Goal: Task Accomplishment & Management: Use online tool/utility

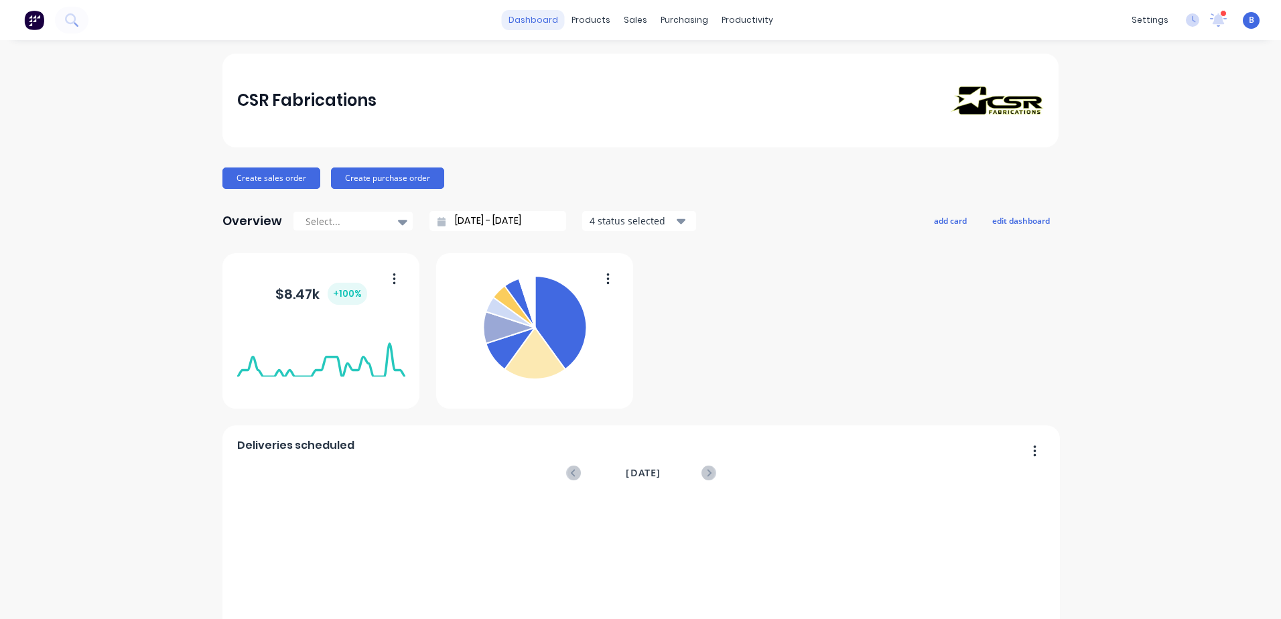
click at [545, 19] on link "dashboard" at bounding box center [533, 20] width 63 height 20
click at [746, 65] on div "Workflow" at bounding box center [765, 64] width 40 height 12
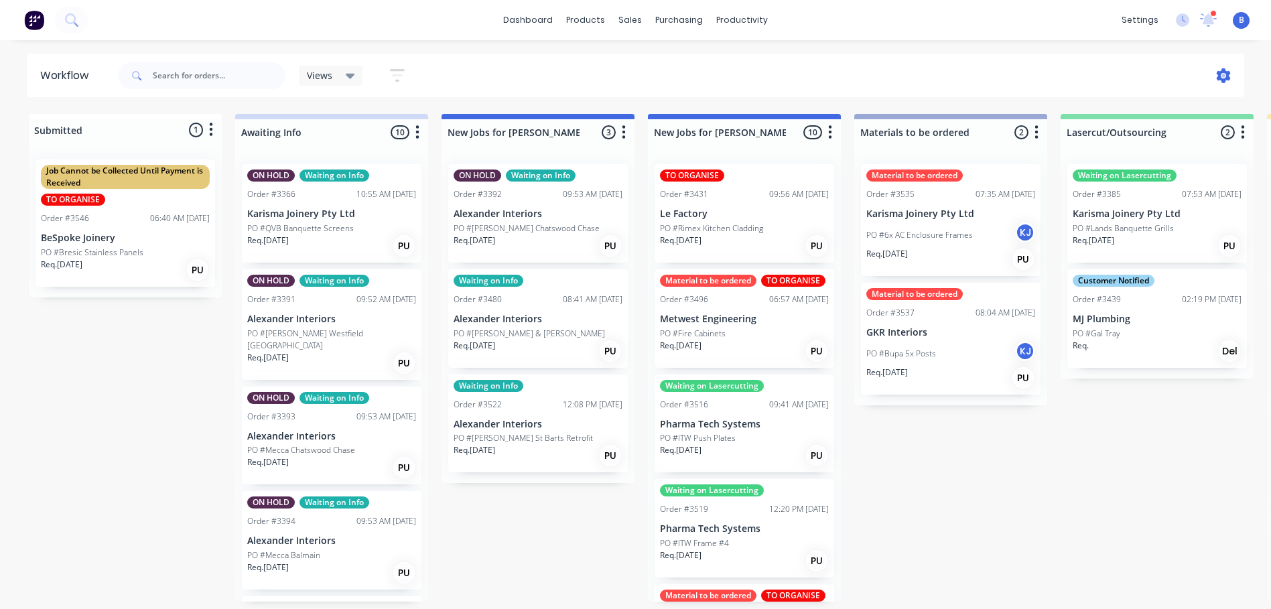
click at [1224, 77] on icon at bounding box center [1223, 75] width 15 height 15
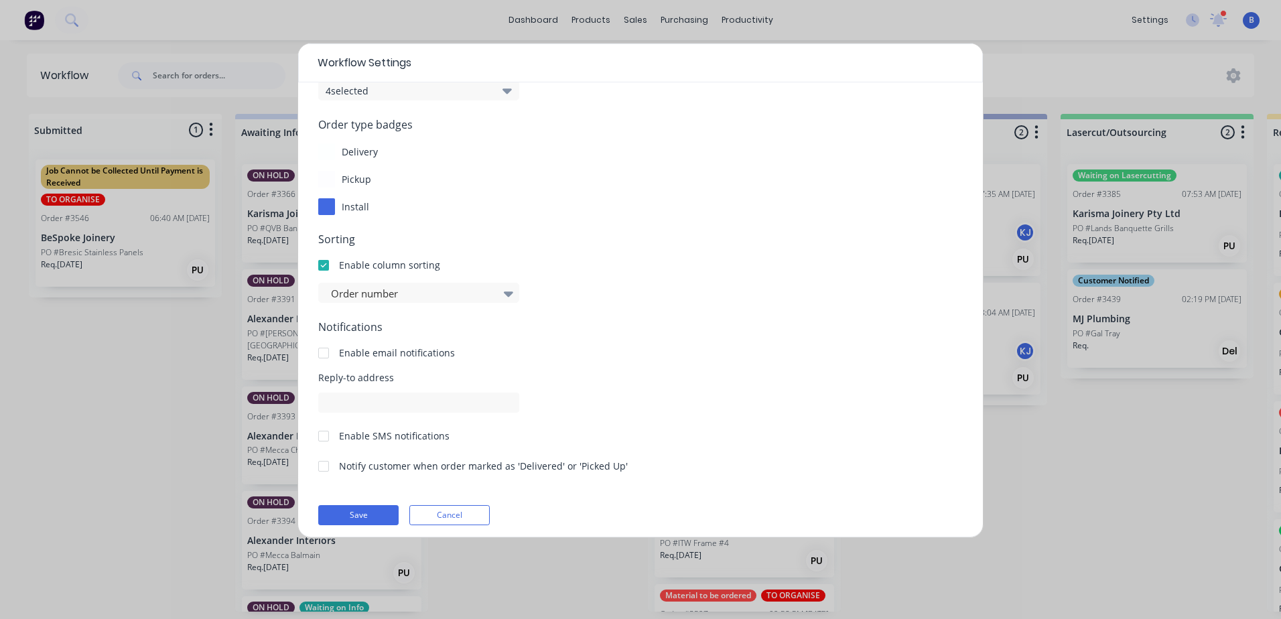
scroll to position [137, 0]
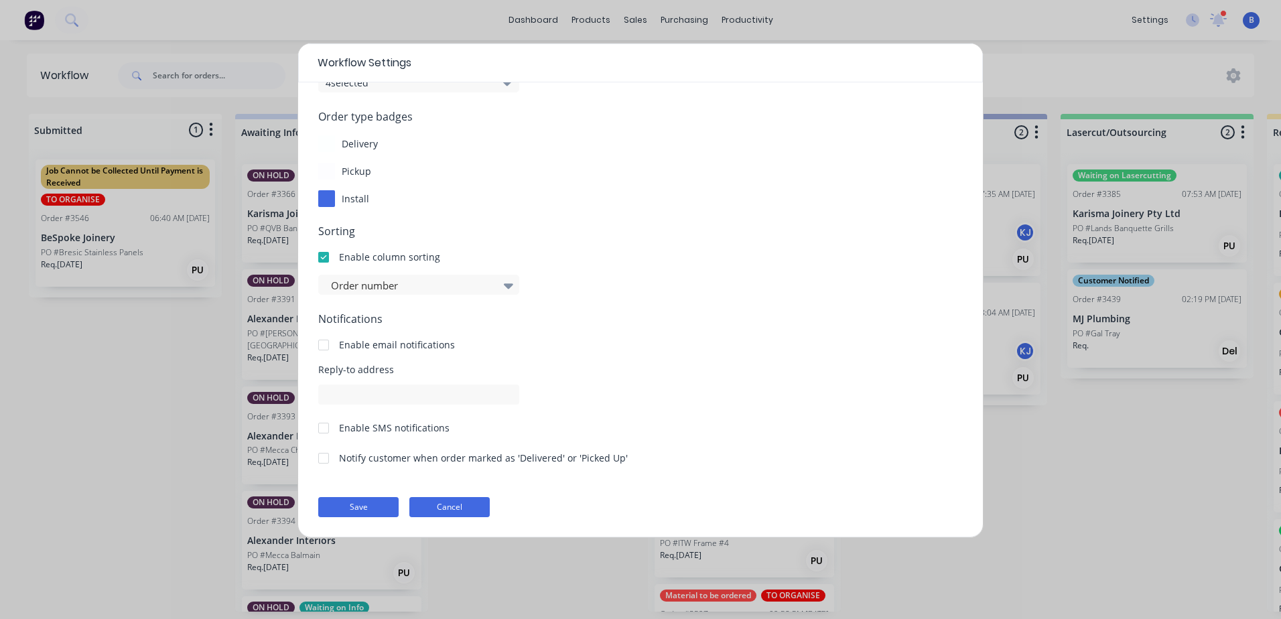
click at [457, 504] on button "Cancel" at bounding box center [449, 507] width 80 height 20
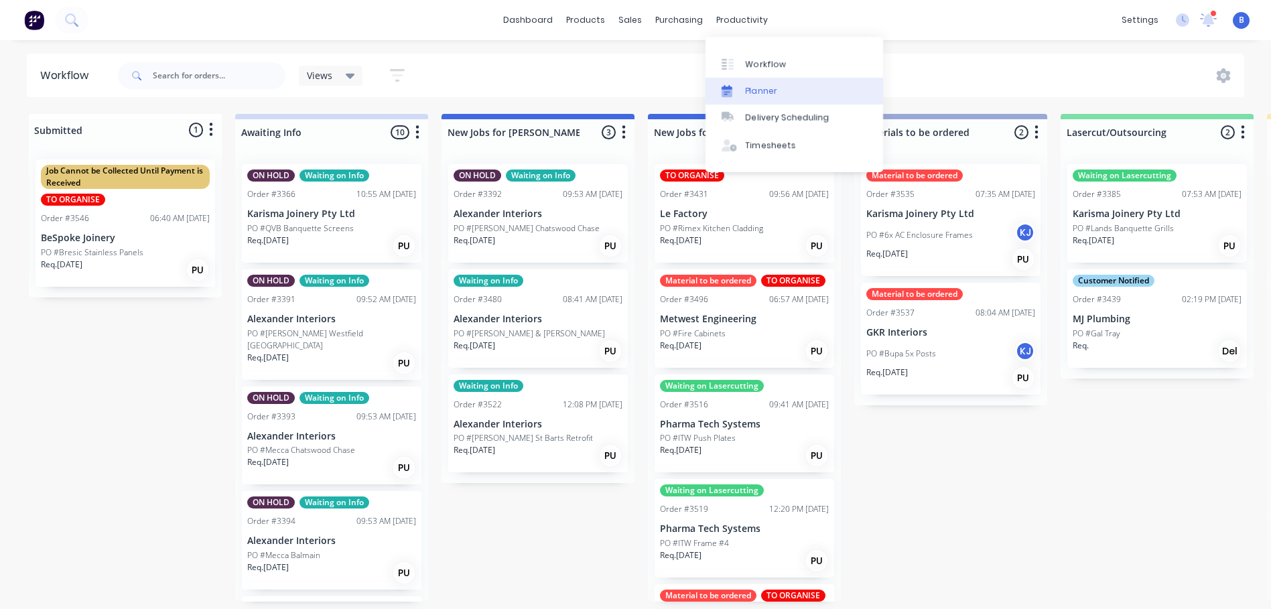
click at [761, 88] on div "Planner" at bounding box center [760, 91] width 31 height 12
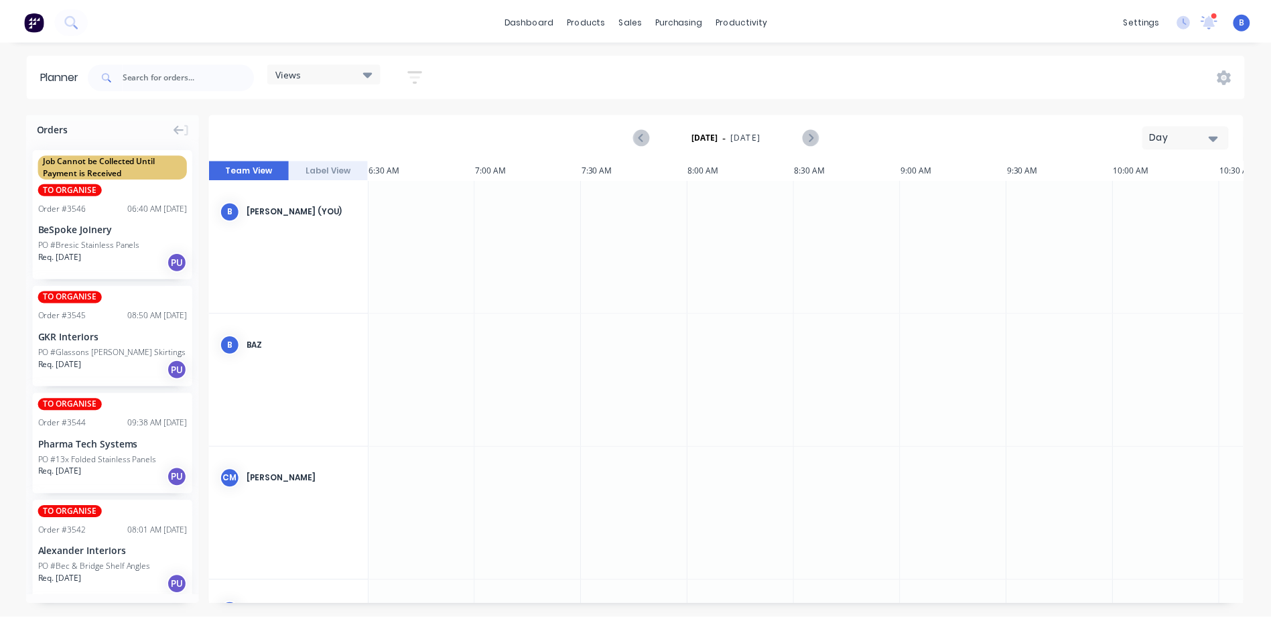
scroll to position [0, 751]
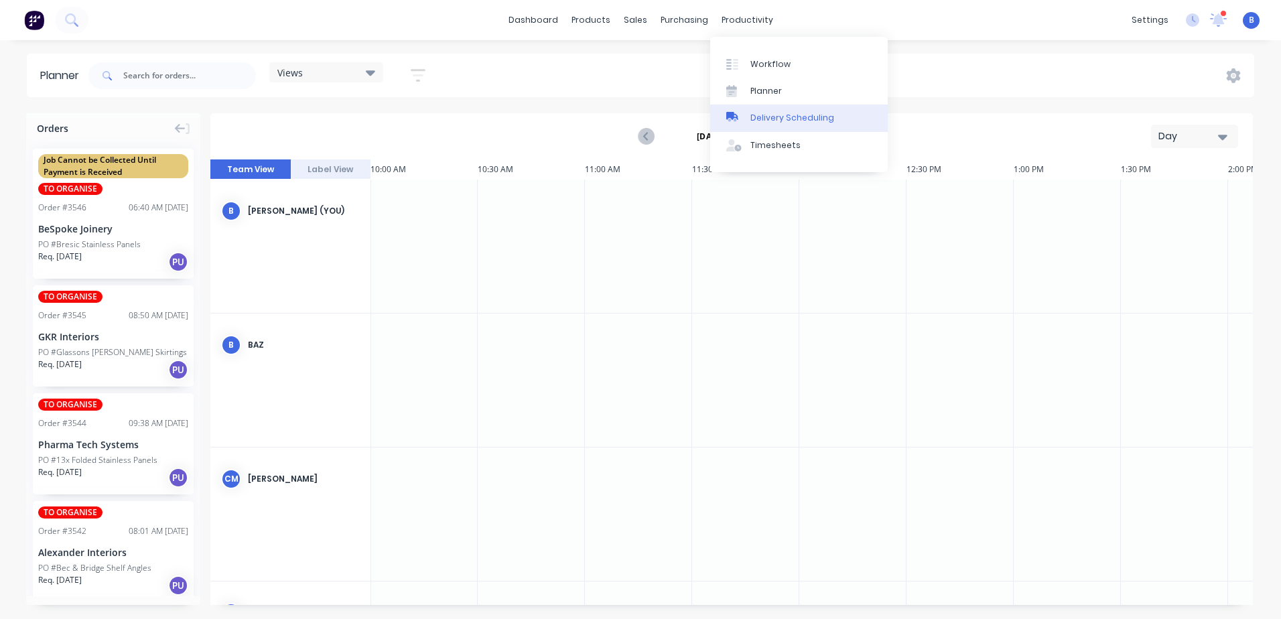
click at [795, 119] on div "Delivery Scheduling" at bounding box center [792, 118] width 84 height 12
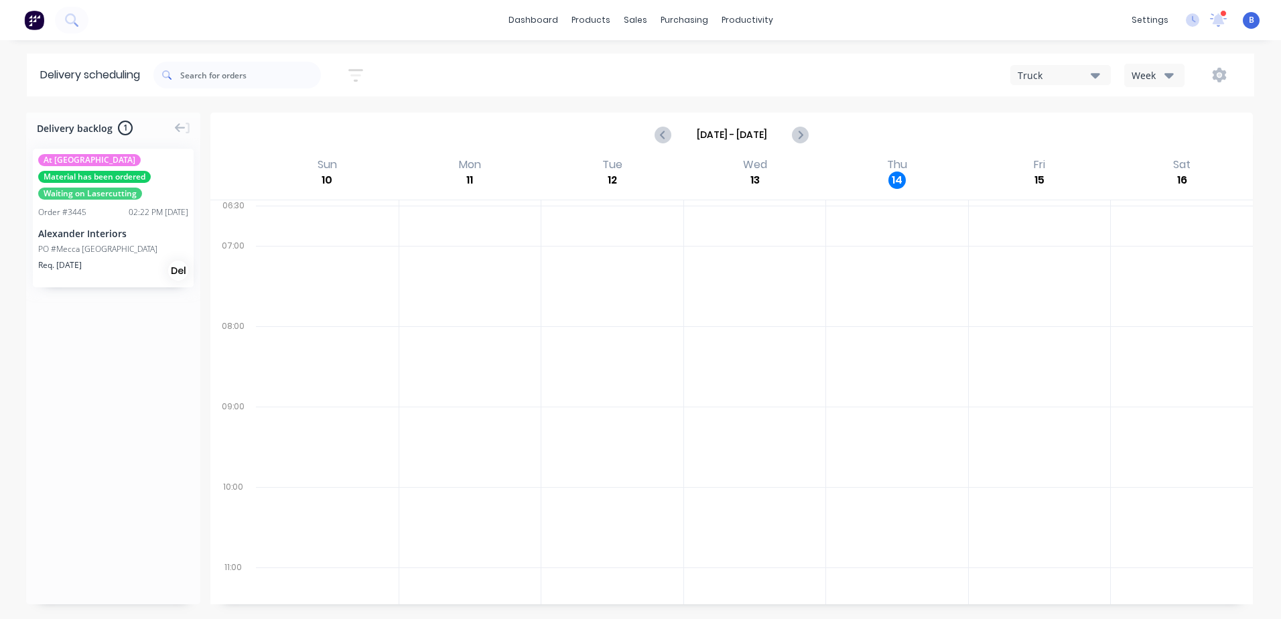
click at [1096, 78] on icon "button" at bounding box center [1094, 75] width 9 height 5
click at [1029, 137] on div "Chev" at bounding box center [1077, 136] width 133 height 27
click at [1080, 74] on div "Chev" at bounding box center [1053, 75] width 73 height 14
click at [1046, 113] on div "Truck" at bounding box center [1077, 109] width 133 height 27
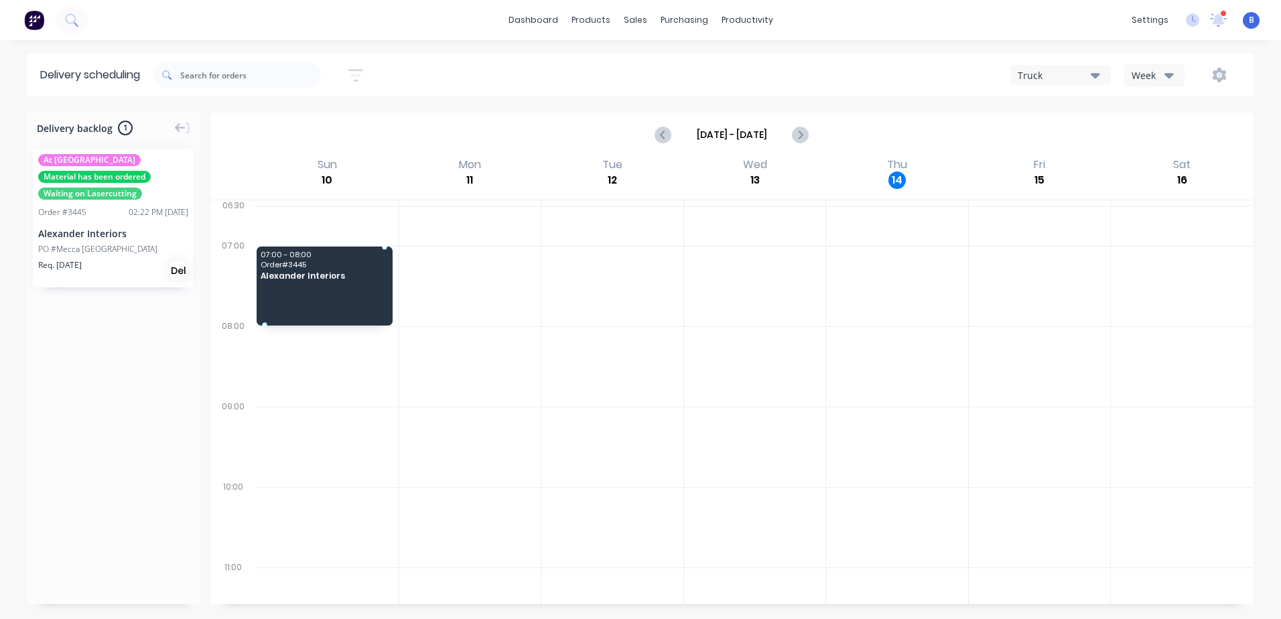
drag, startPoint x: 96, startPoint y: 188, endPoint x: 370, endPoint y: 252, distance: 282.2
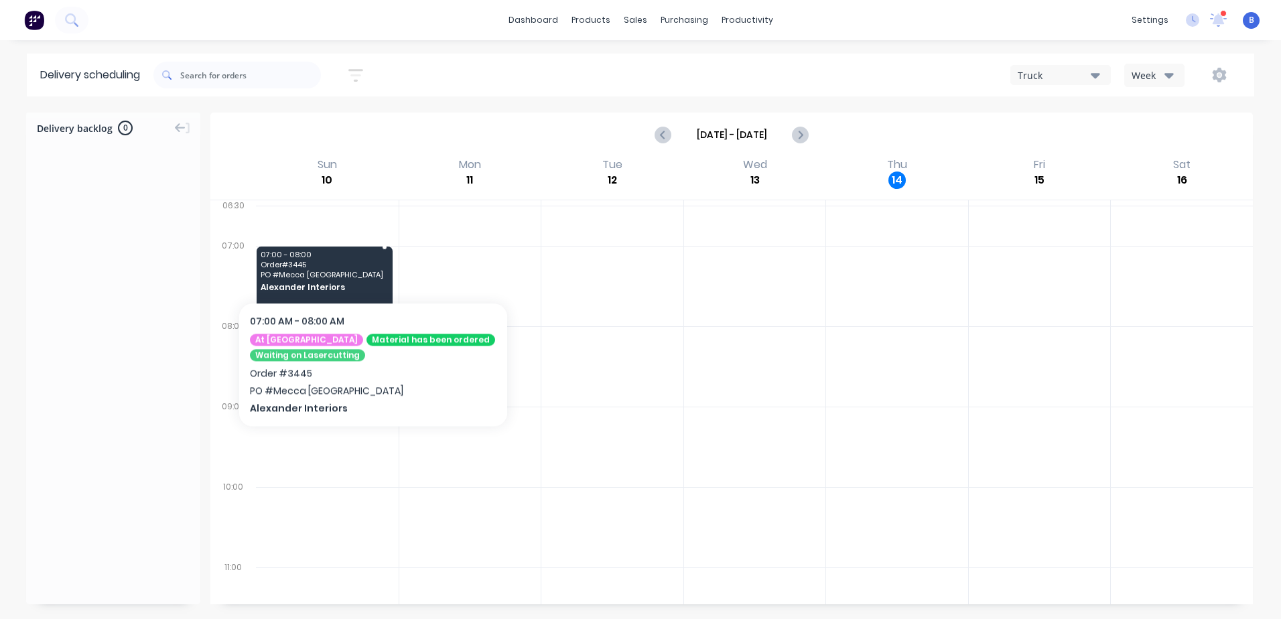
click at [373, 256] on span "07:00 - 08:00" at bounding box center [324, 254] width 127 height 8
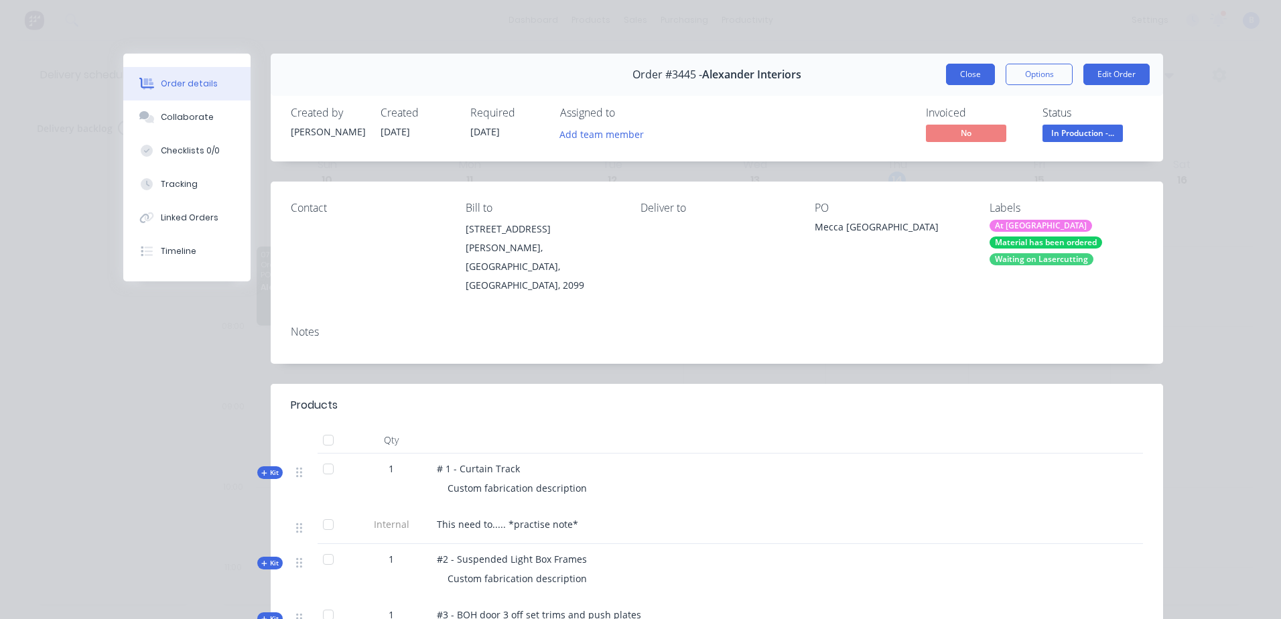
click at [963, 79] on button "Close" at bounding box center [970, 74] width 49 height 21
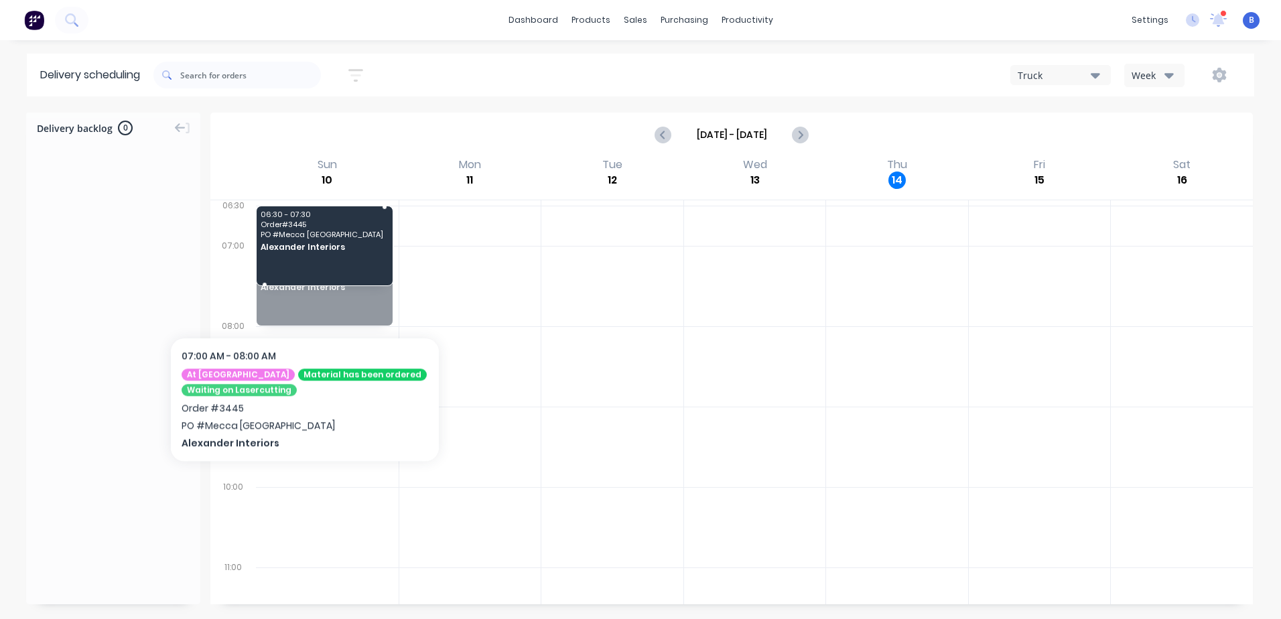
drag, startPoint x: 321, startPoint y: 291, endPoint x: 106, endPoint y: 230, distance: 224.1
click at [106, 230] on div "Delivery backlog 0 [DATE] - [DATE] Sun 10 [DATE] Mon 11 [DATE] Tue 12 [DATE] We…" at bounding box center [640, 365] width 1281 height 505
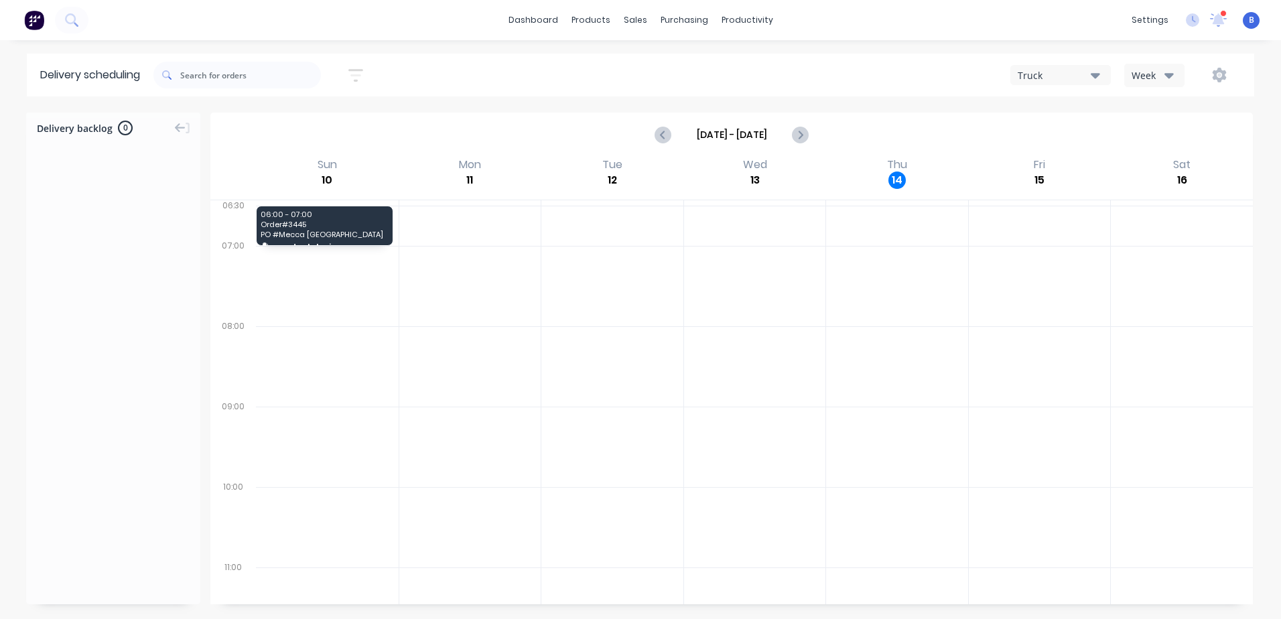
click at [306, 219] on div "06:00 - 07:00 Order # 3445 PO # Mecca [GEOGRAPHIC_DATA] Alexander Interiors" at bounding box center [325, 225] width 136 height 39
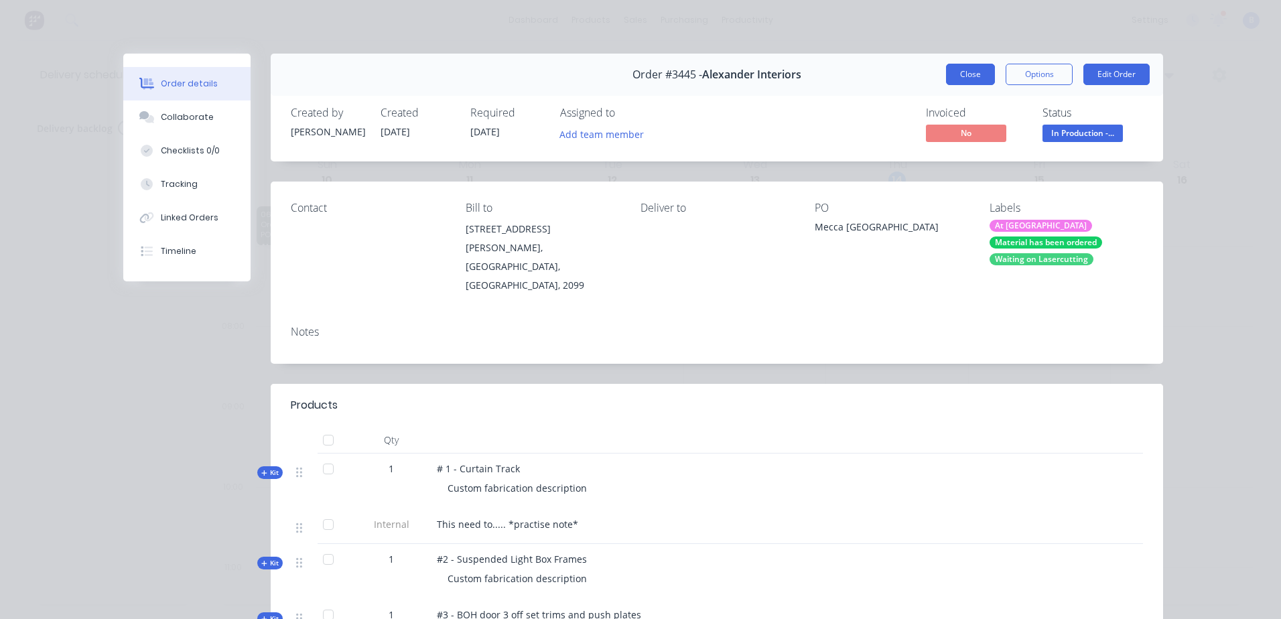
click at [950, 74] on button "Close" at bounding box center [970, 74] width 49 height 21
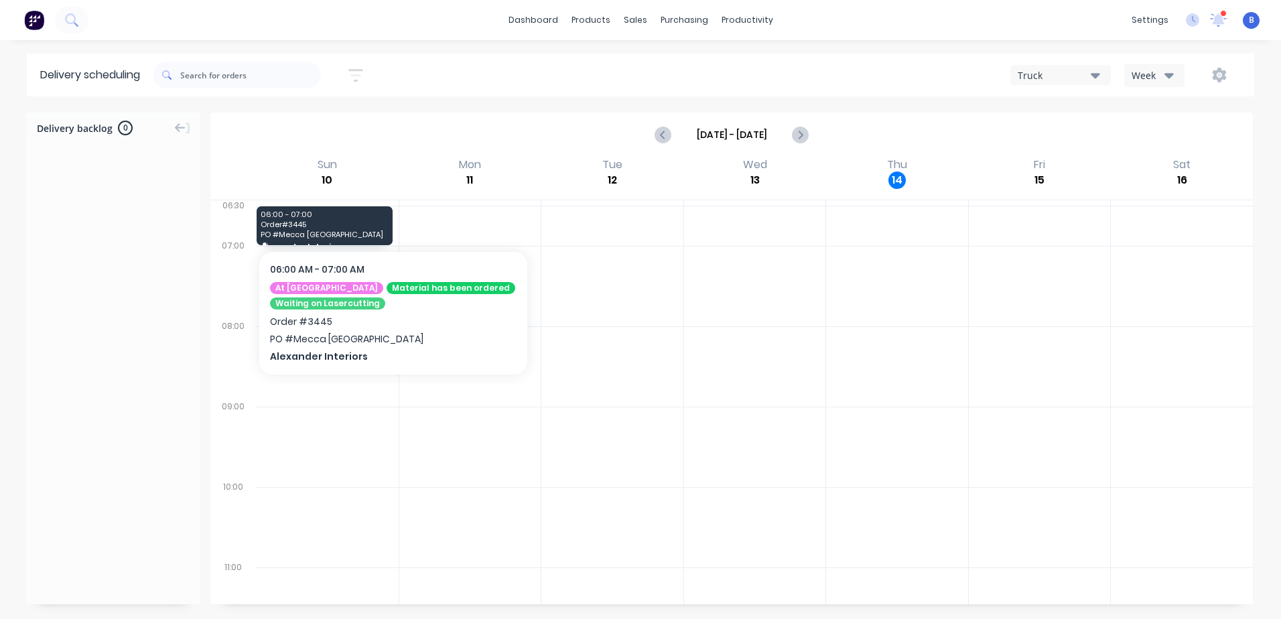
click at [364, 216] on span "06:00 - 07:00" at bounding box center [324, 214] width 127 height 8
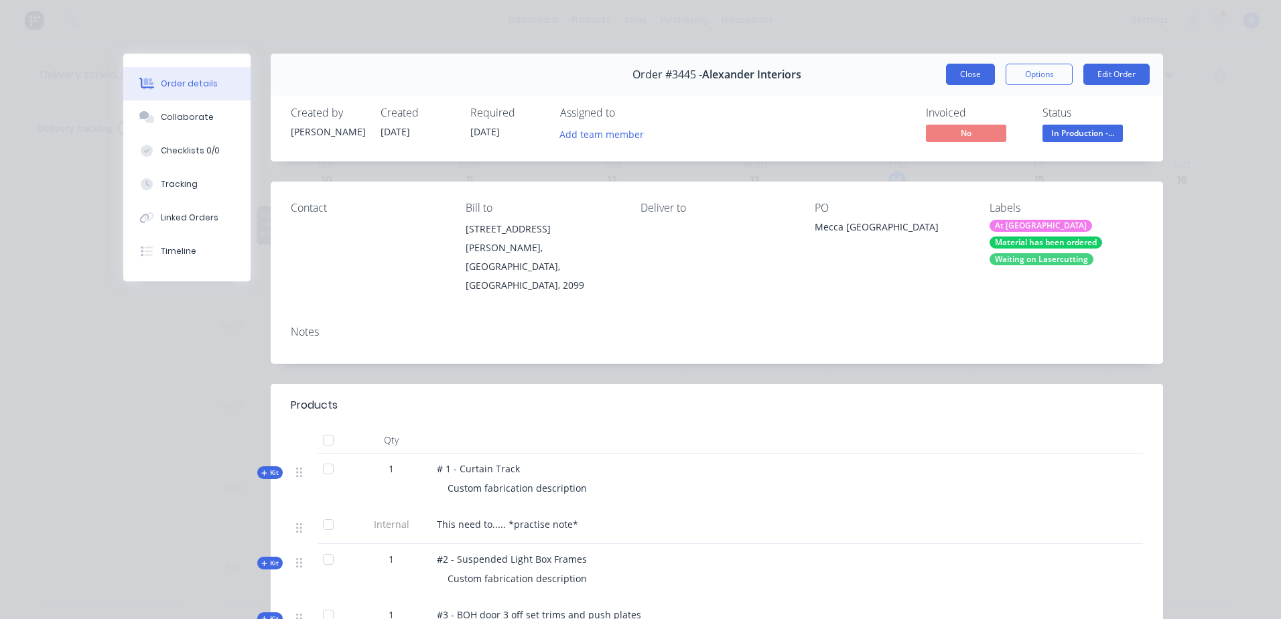
click at [963, 76] on button "Close" at bounding box center [970, 74] width 49 height 21
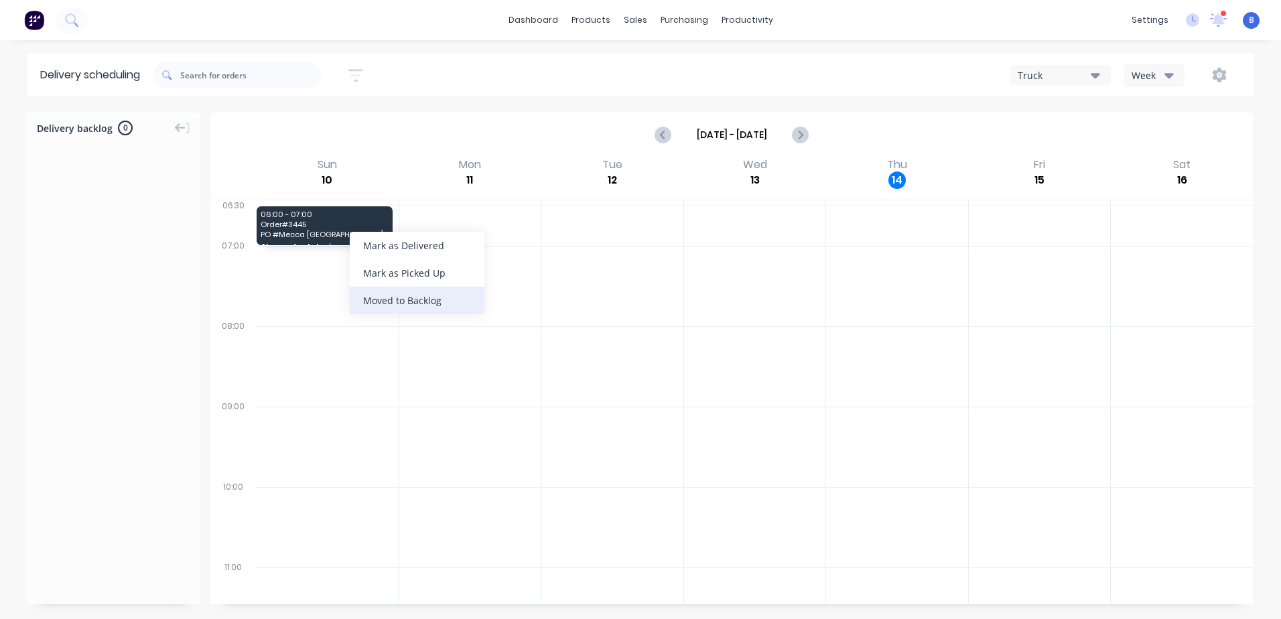
click at [449, 303] on div "Moved to Backlog" at bounding box center [417, 300] width 135 height 27
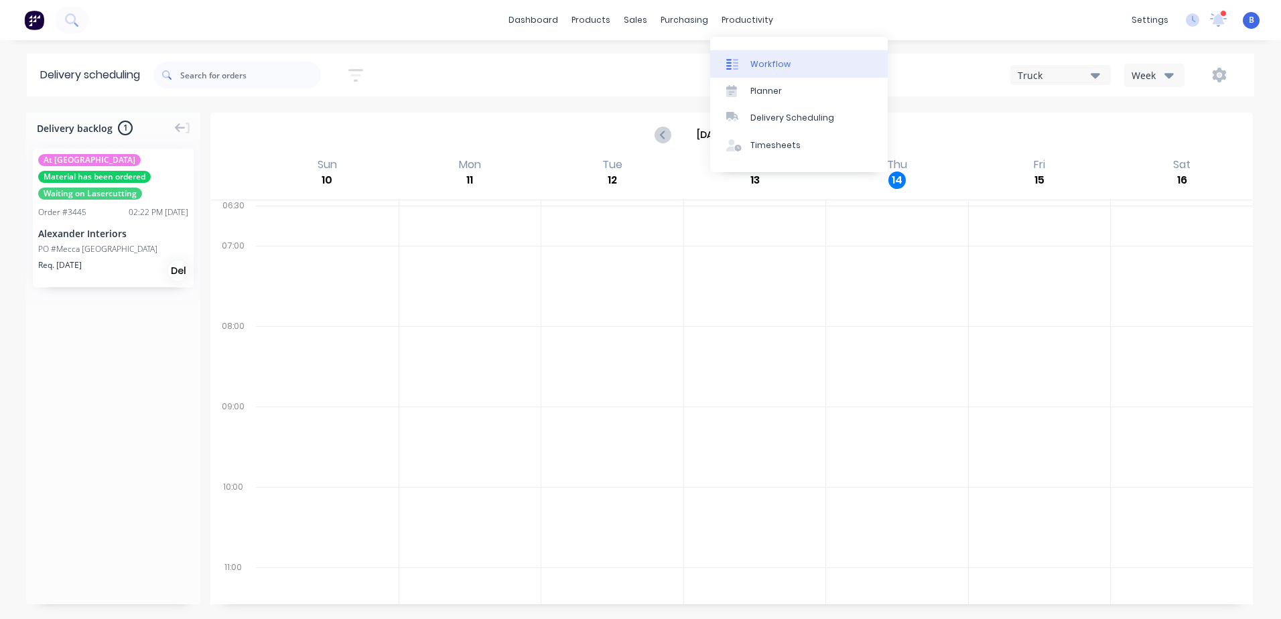
click at [775, 67] on div "Workflow" at bounding box center [770, 64] width 40 height 12
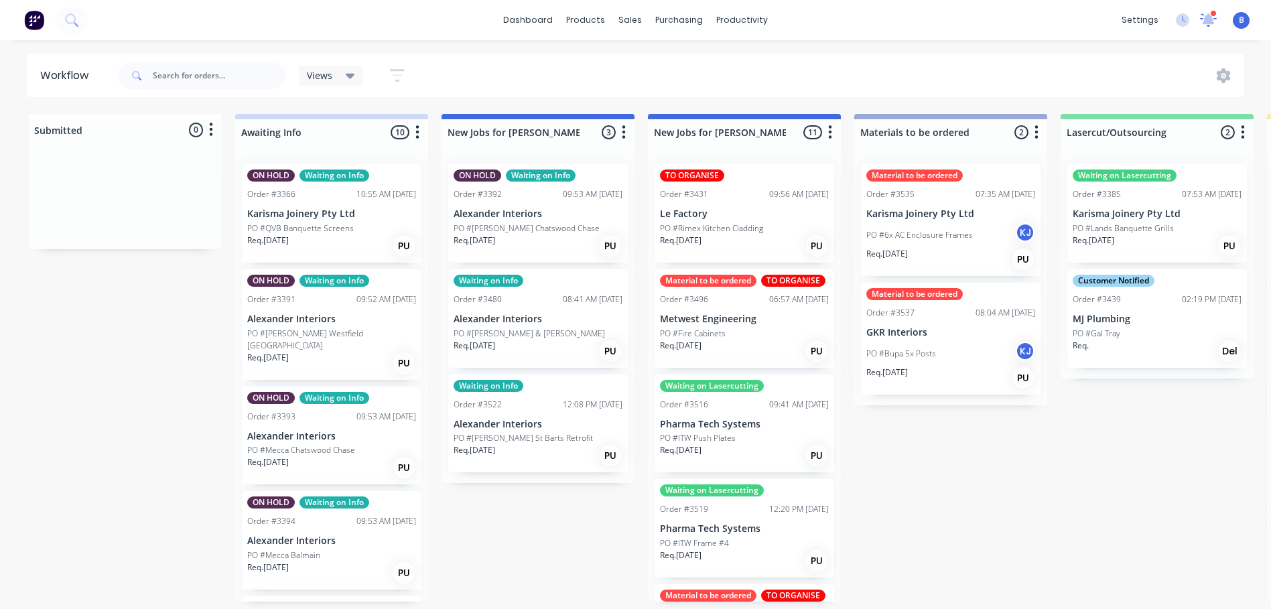
click at [1214, 17] on icon at bounding box center [1208, 19] width 18 height 15
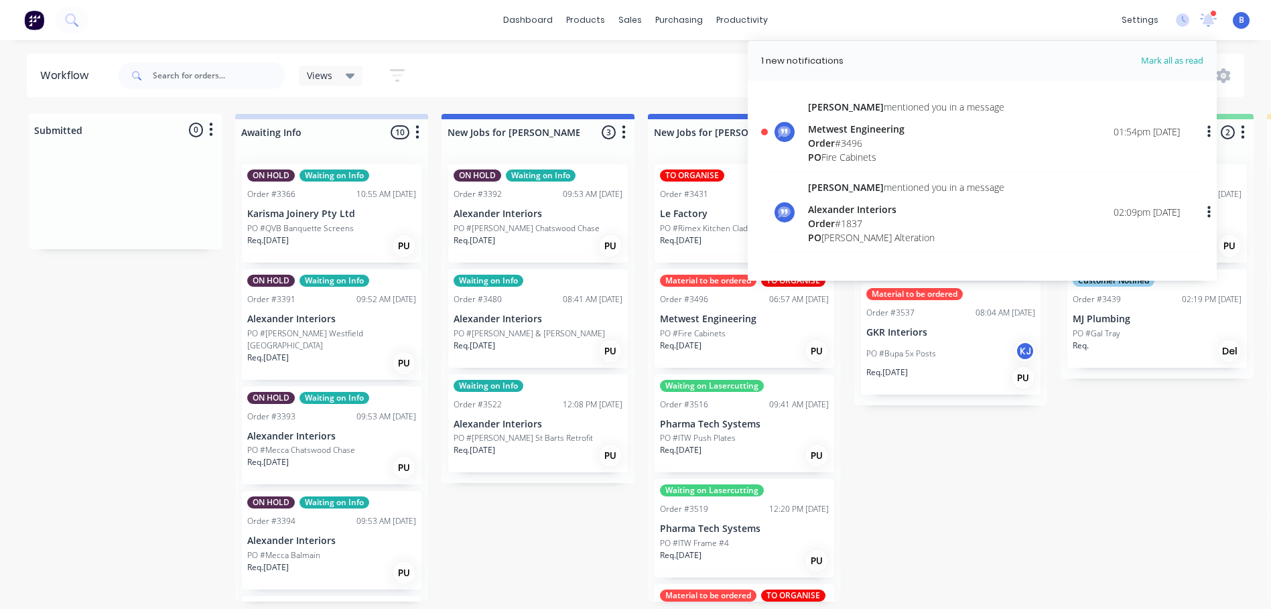
click at [878, 108] on div "[PERSON_NAME] mentioned you in a message" at bounding box center [906, 107] width 196 height 14
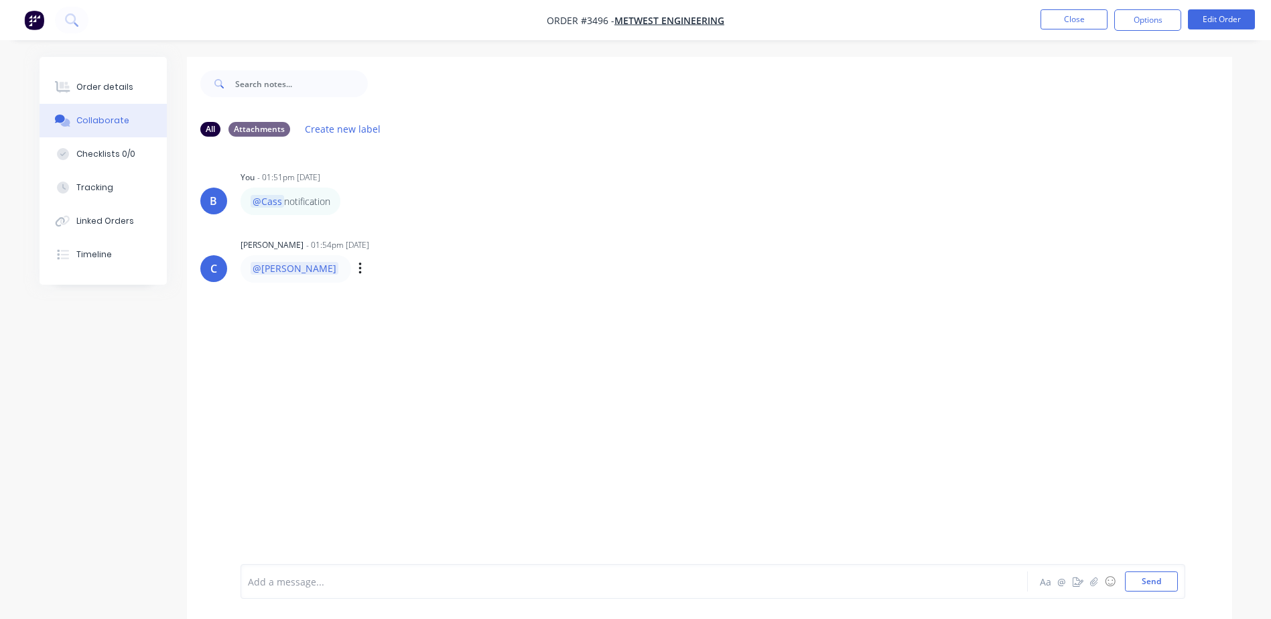
click at [218, 266] on div "C" at bounding box center [213, 268] width 27 height 27
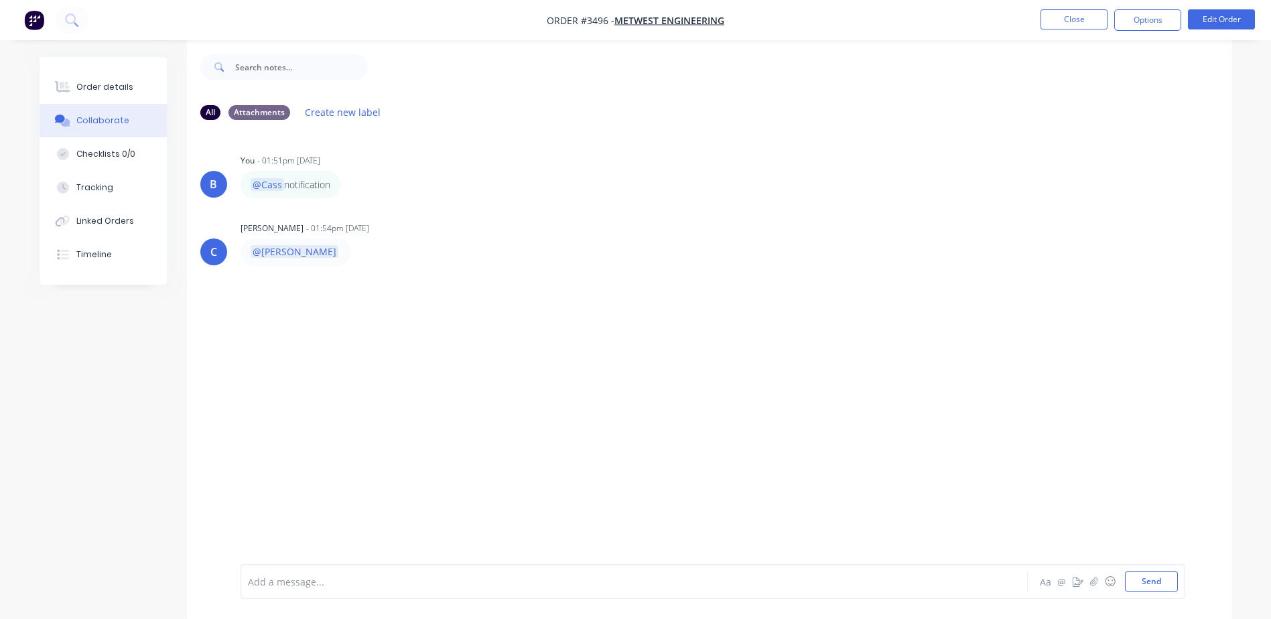
scroll to position [20, 0]
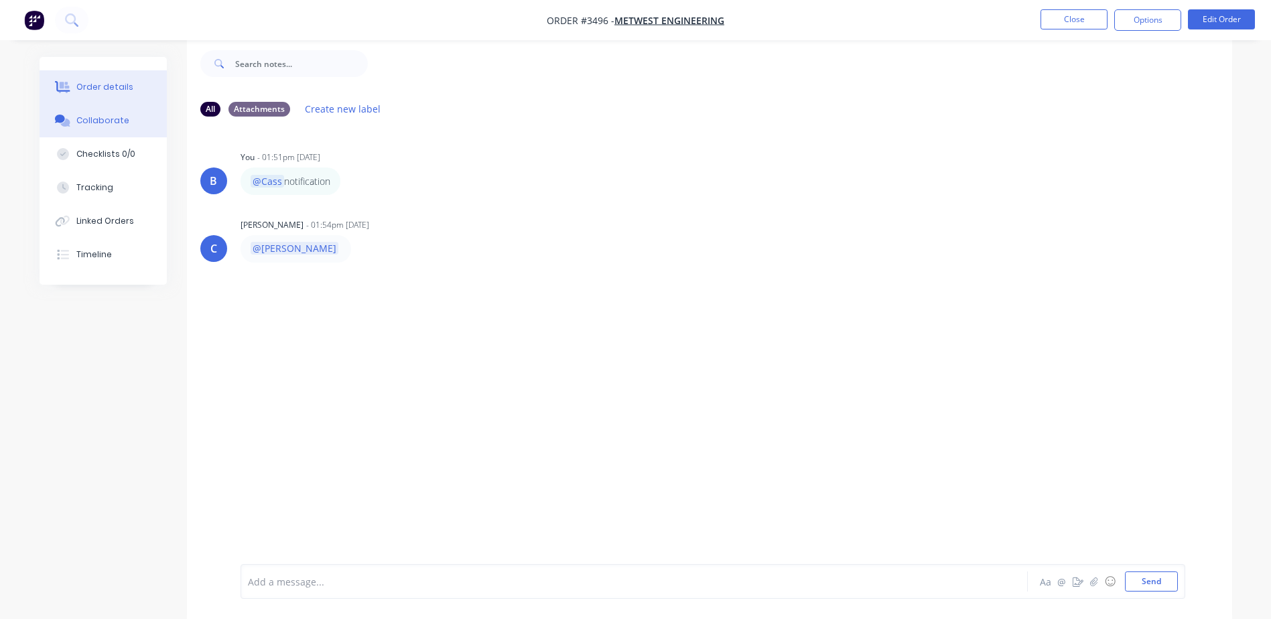
click at [110, 81] on div "Order details" at bounding box center [104, 87] width 57 height 12
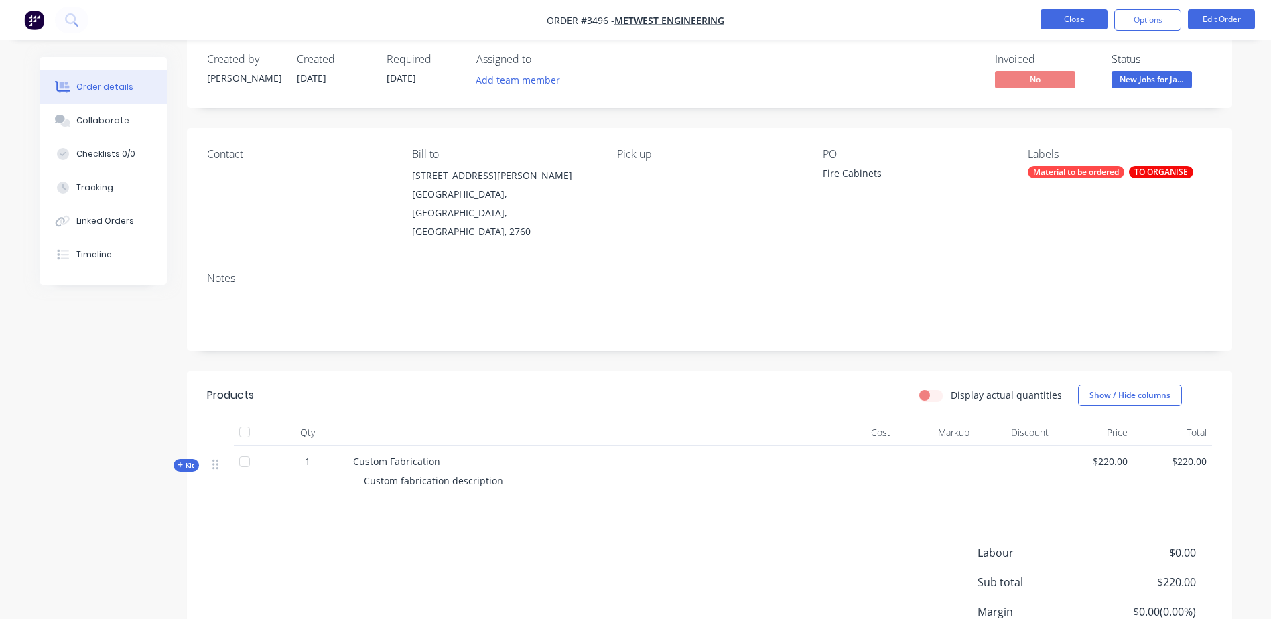
click at [1066, 21] on button "Close" at bounding box center [1073, 19] width 67 height 20
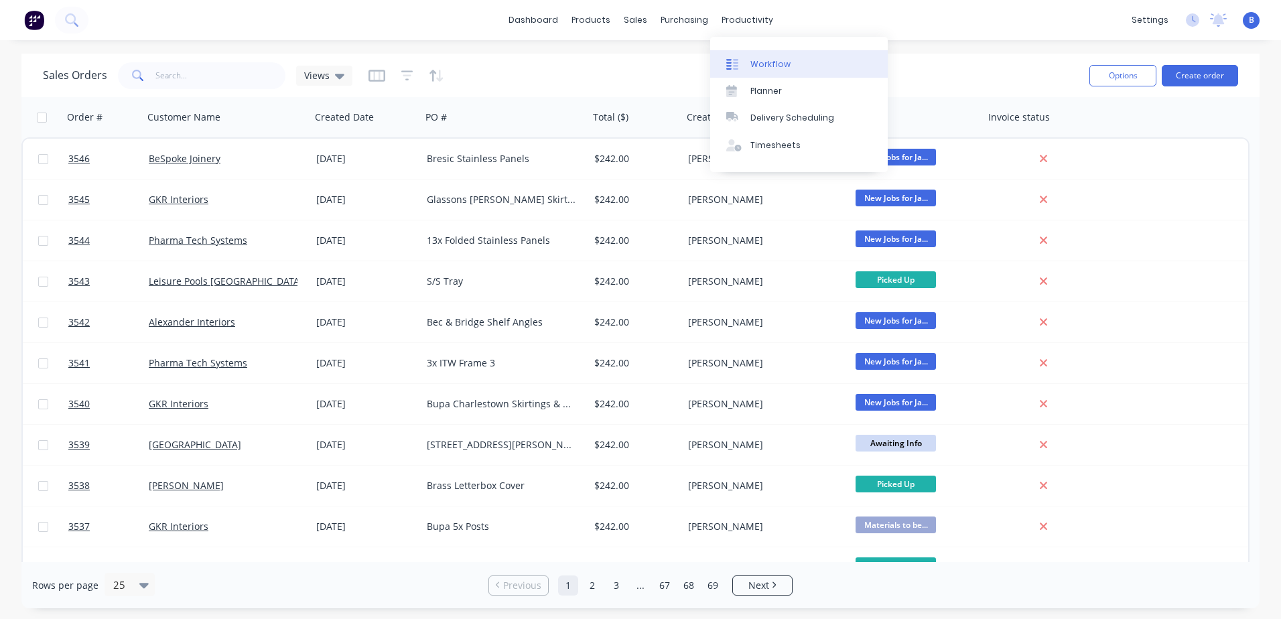
click at [774, 61] on div "Workflow" at bounding box center [770, 64] width 40 height 12
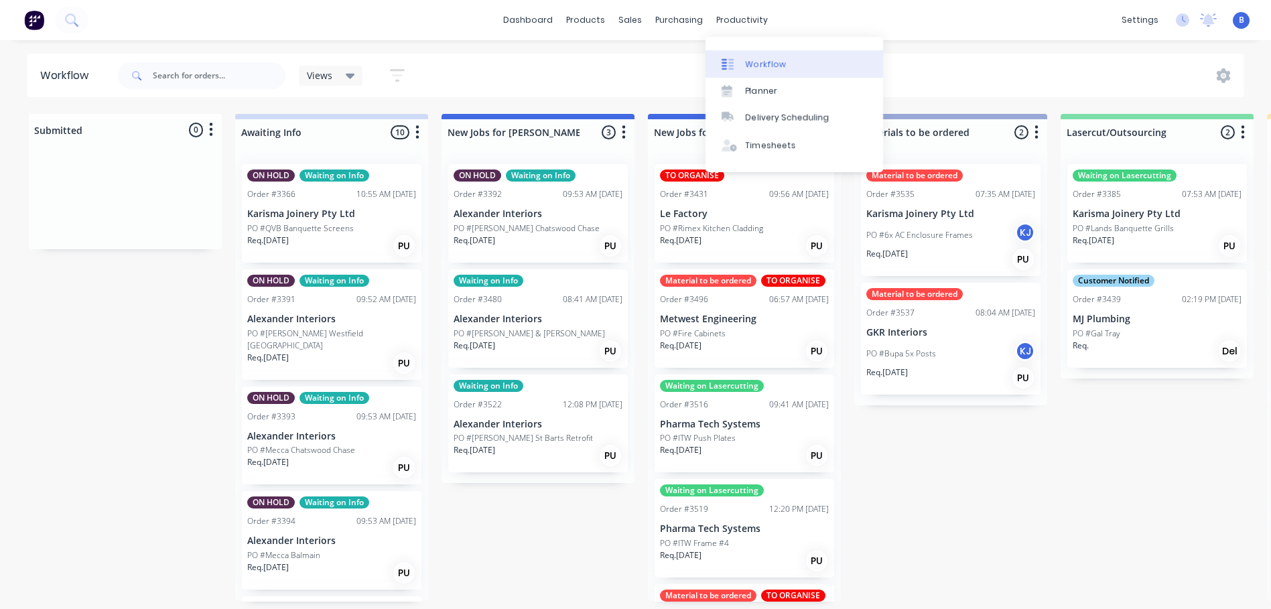
click at [757, 62] on div "Workflow" at bounding box center [765, 64] width 40 height 12
